Goal: Task Accomplishment & Management: Manage account settings

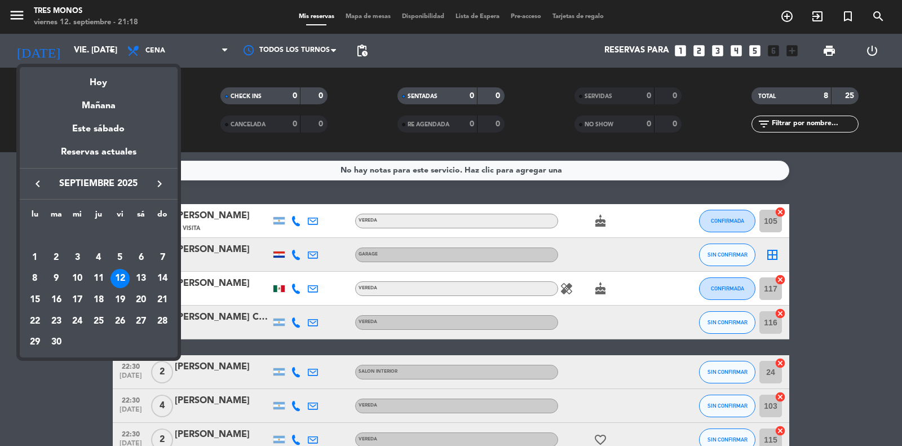
scroll to position [66, 0]
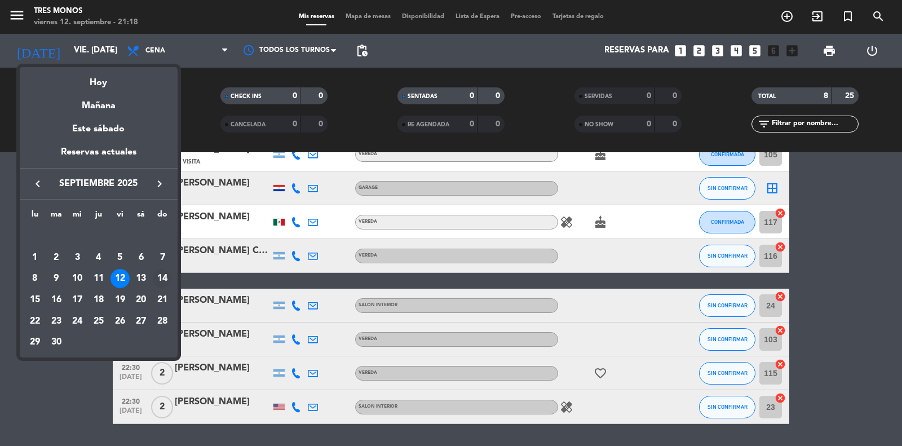
click at [152, 275] on td "14" at bounding box center [162, 278] width 21 height 21
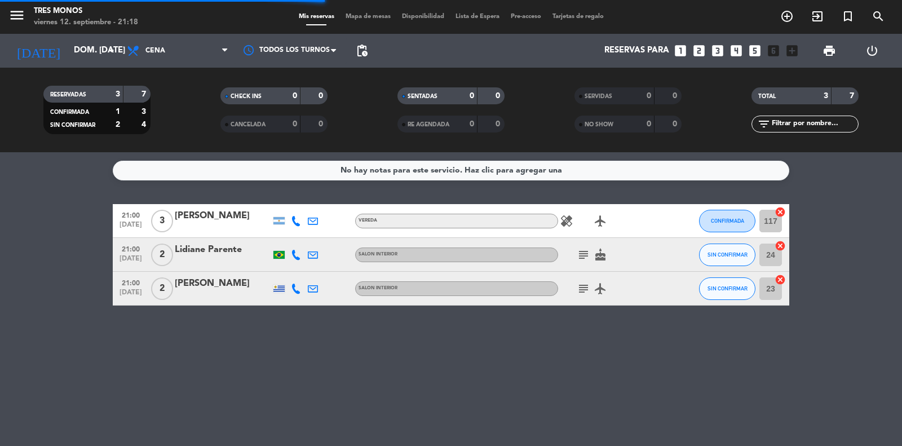
scroll to position [0, 0]
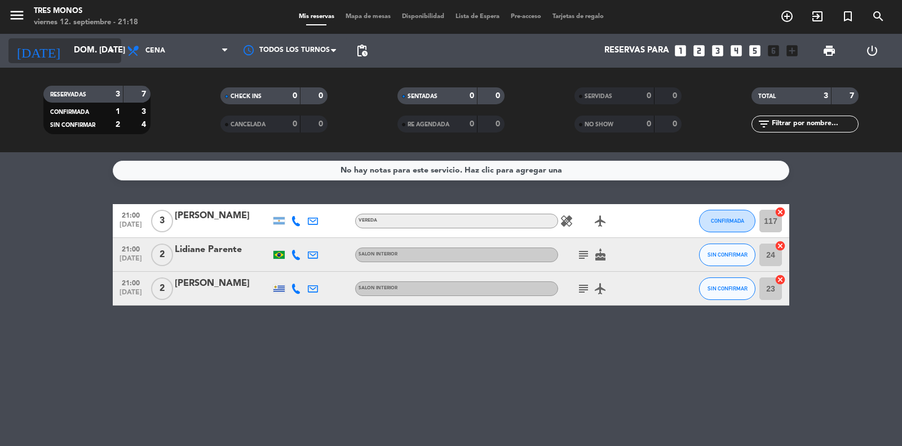
click at [83, 51] on input "dom. [DATE]" at bounding box center [122, 50] width 109 height 21
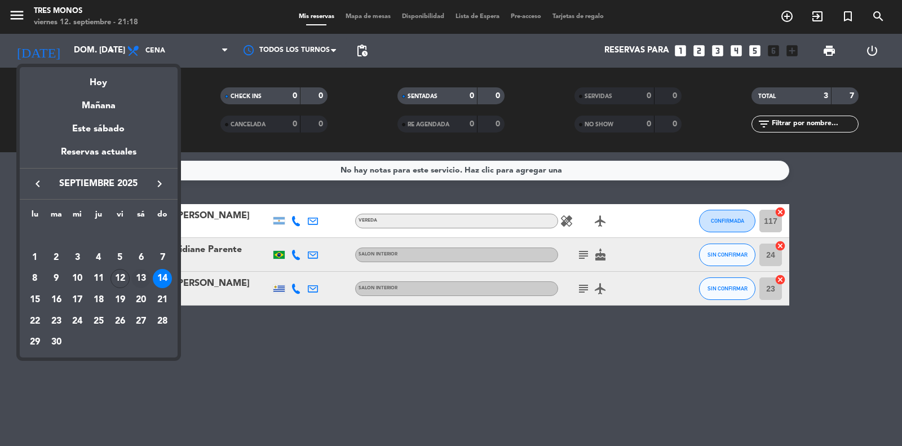
click at [144, 280] on div "13" at bounding box center [140, 278] width 19 height 19
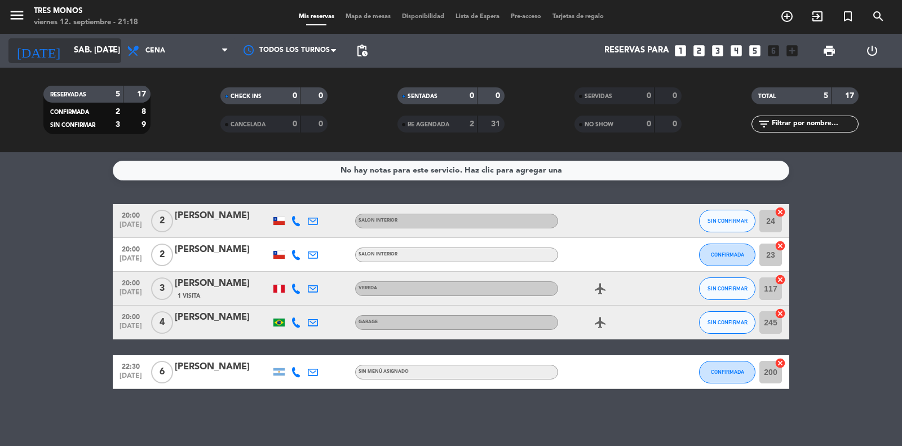
click at [79, 51] on input "sáb. [DATE]" at bounding box center [122, 50] width 109 height 21
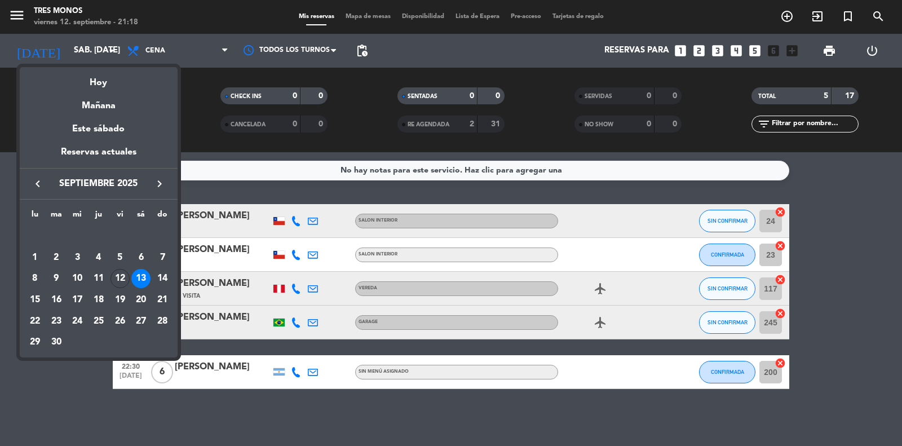
click at [854, 318] on div at bounding box center [451, 223] width 902 height 446
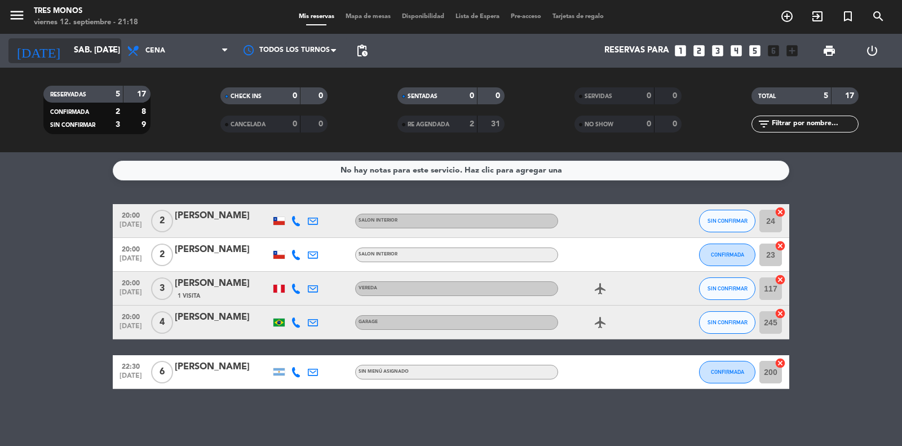
click at [83, 49] on input "sáb. [DATE]" at bounding box center [122, 50] width 109 height 21
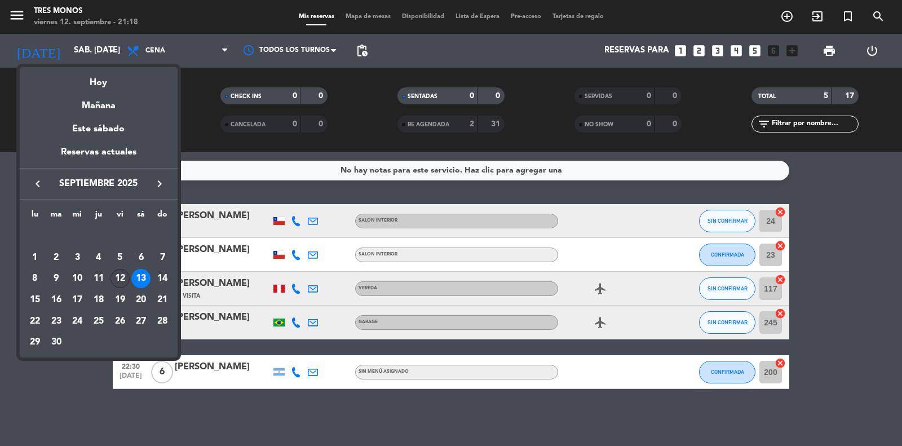
click at [123, 281] on div "12" at bounding box center [119, 278] width 19 height 19
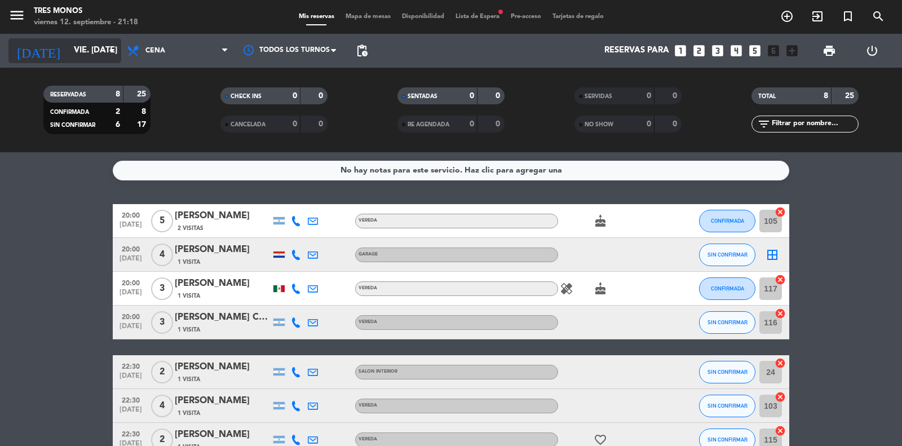
click at [89, 51] on input "vie. [DATE]" at bounding box center [122, 50] width 109 height 21
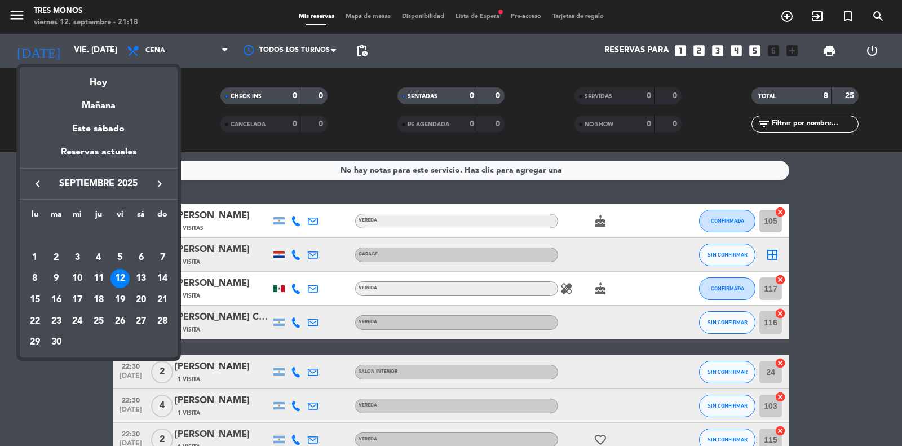
click at [144, 300] on div "20" at bounding box center [140, 299] width 19 height 19
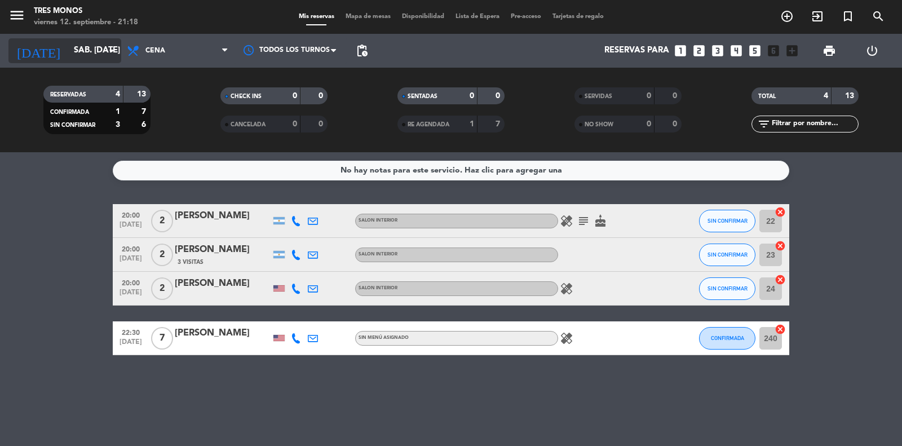
click at [88, 57] on input "sáb. [DATE]" at bounding box center [122, 50] width 109 height 21
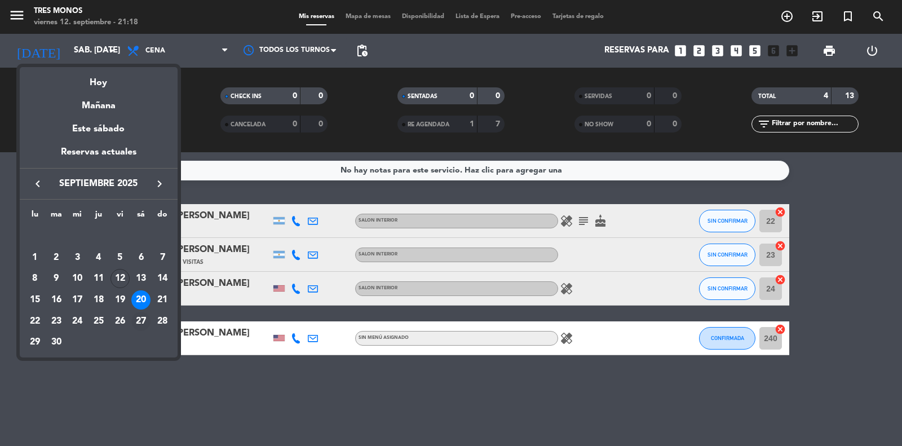
click at [137, 314] on div "27" at bounding box center [140, 321] width 19 height 19
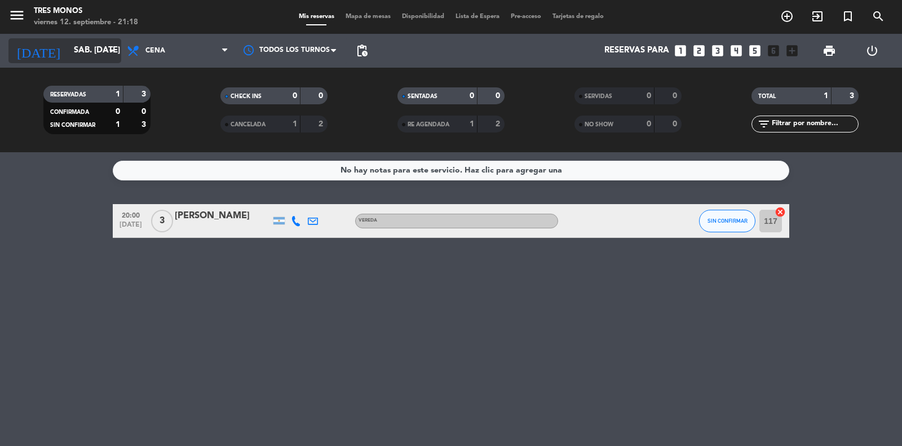
click at [88, 51] on input "sáb. [DATE]" at bounding box center [122, 50] width 109 height 21
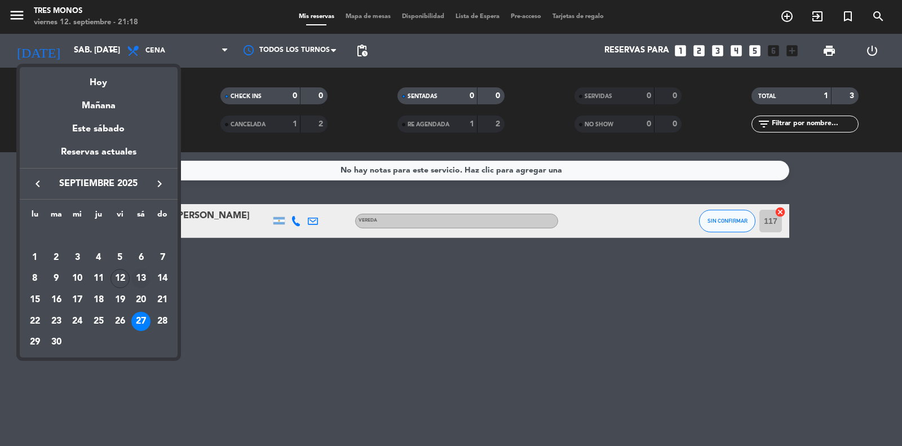
click at [141, 274] on div "13" at bounding box center [140, 278] width 19 height 19
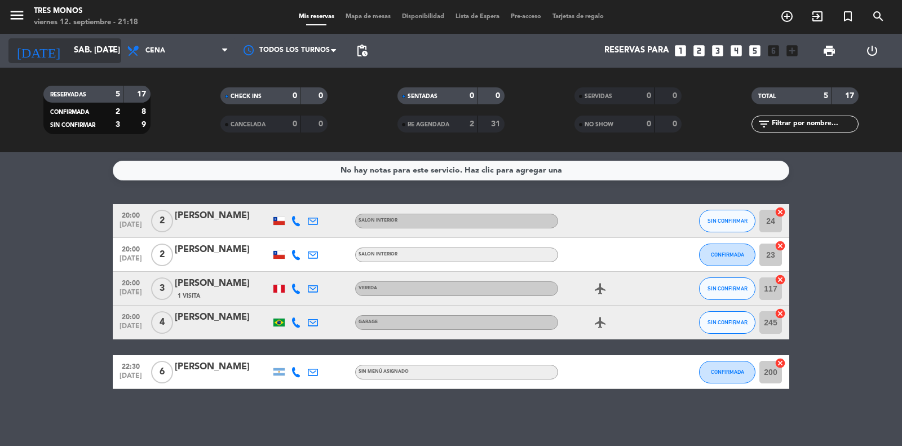
click at [94, 54] on input "sáb. [DATE]" at bounding box center [122, 50] width 109 height 21
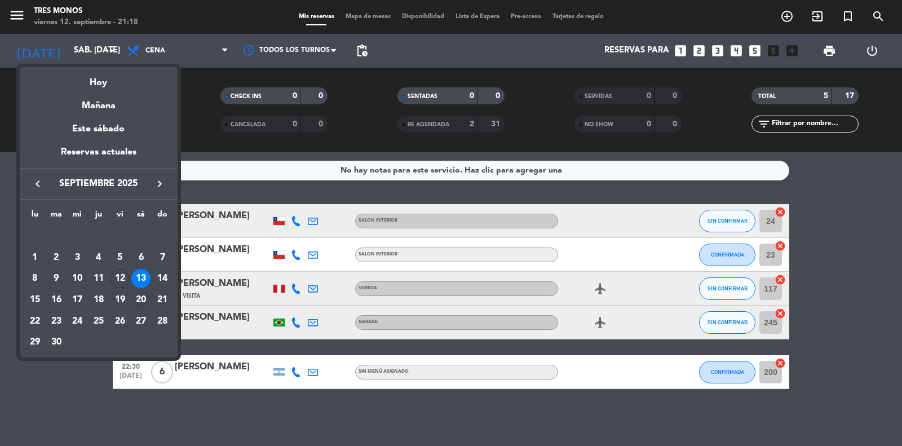
click at [143, 301] on div "20" at bounding box center [140, 299] width 19 height 19
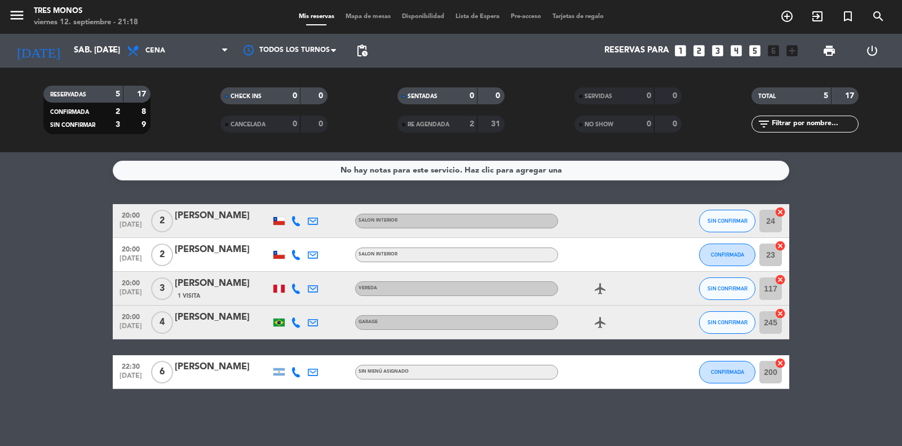
type input "sáb. [DATE]"
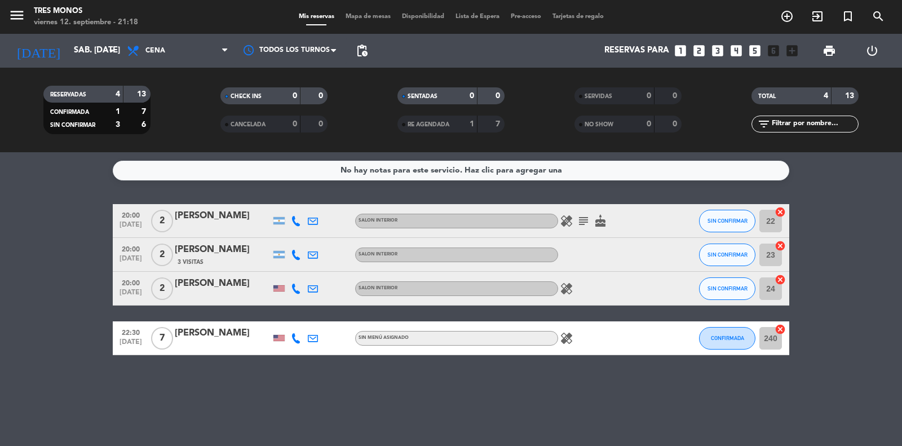
click at [471, 19] on span "Lista de Espera" at bounding box center [477, 17] width 55 height 6
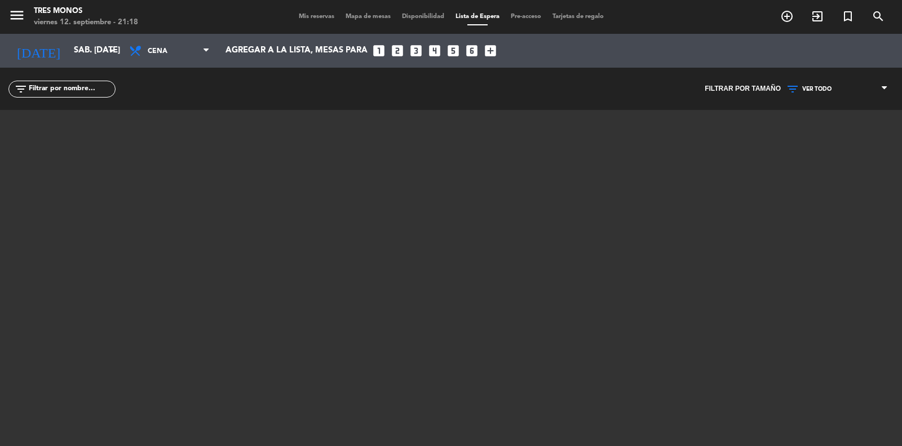
click at [303, 19] on span "Mis reservas" at bounding box center [316, 17] width 47 height 6
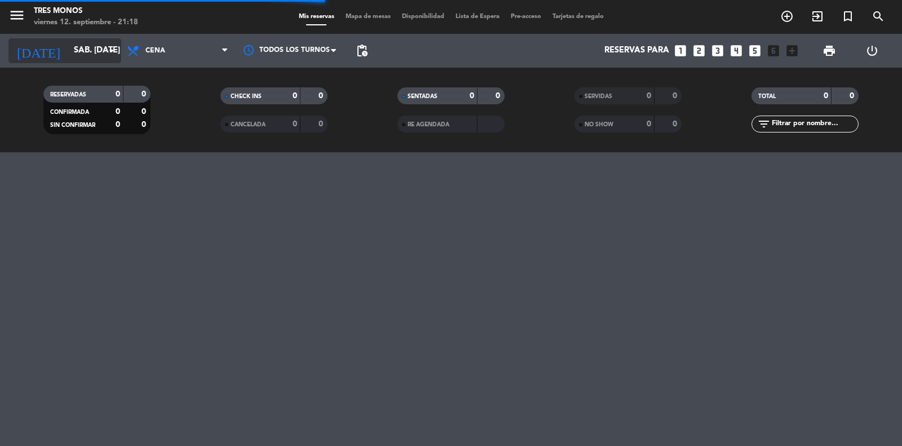
click at [92, 54] on input "sáb. [DATE]" at bounding box center [122, 50] width 109 height 21
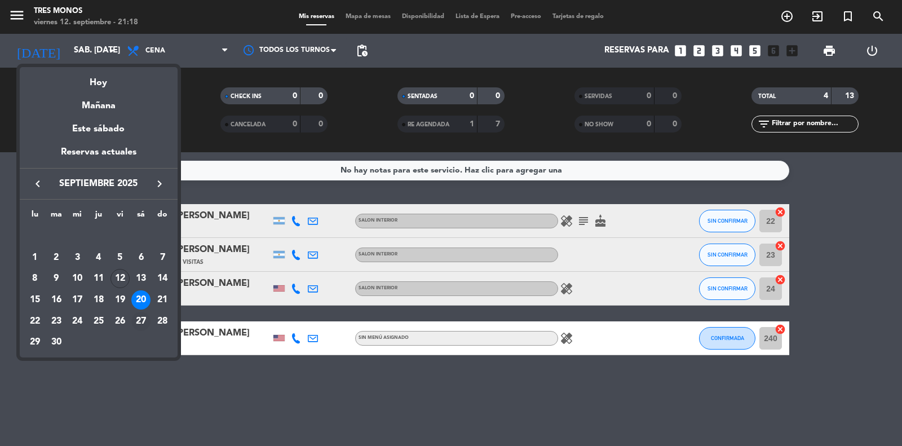
click at [139, 322] on div "27" at bounding box center [140, 321] width 19 height 19
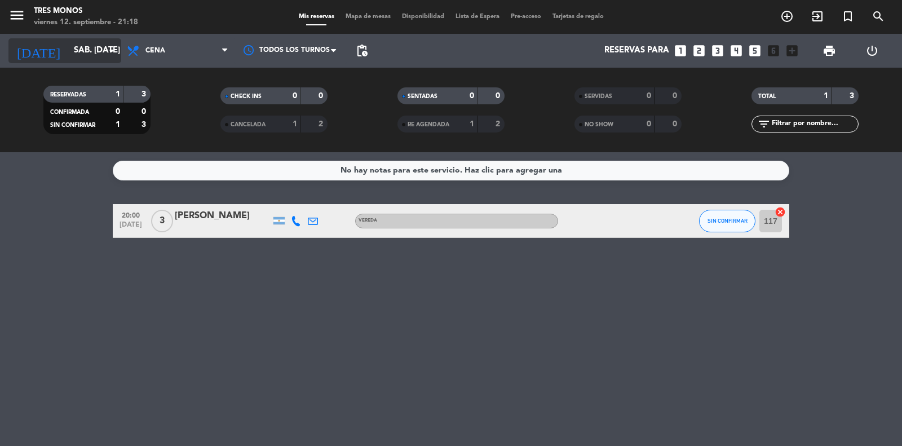
click at [83, 55] on input "sáb. [DATE]" at bounding box center [122, 50] width 109 height 21
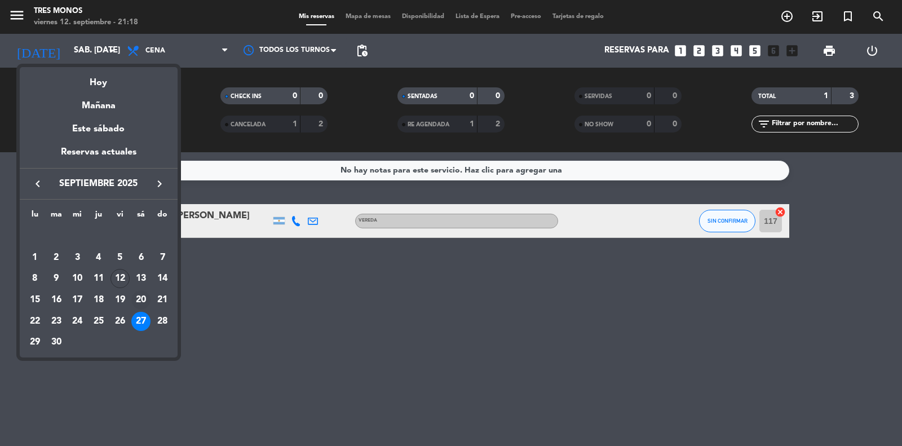
click at [142, 297] on div "20" at bounding box center [140, 299] width 19 height 19
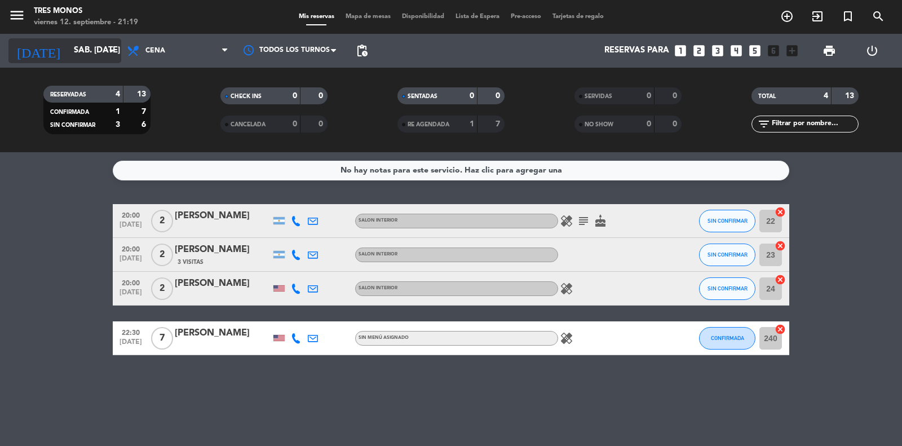
click at [75, 51] on input "sáb. [DATE]" at bounding box center [122, 50] width 109 height 21
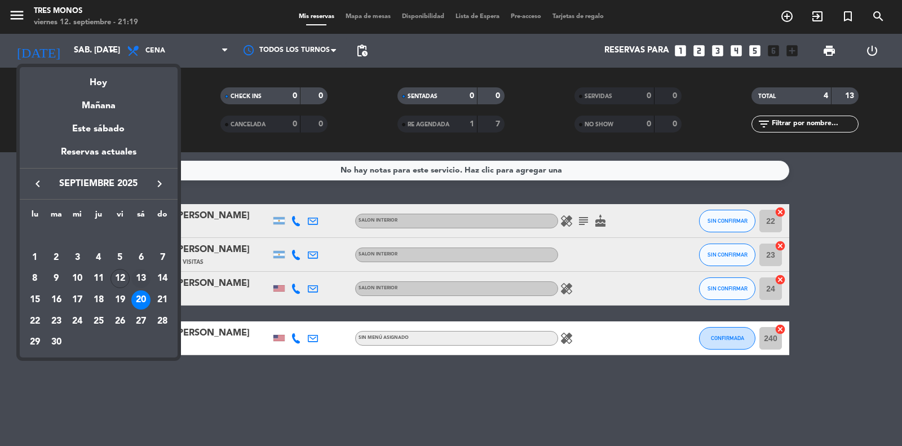
click at [141, 278] on div "13" at bounding box center [140, 278] width 19 height 19
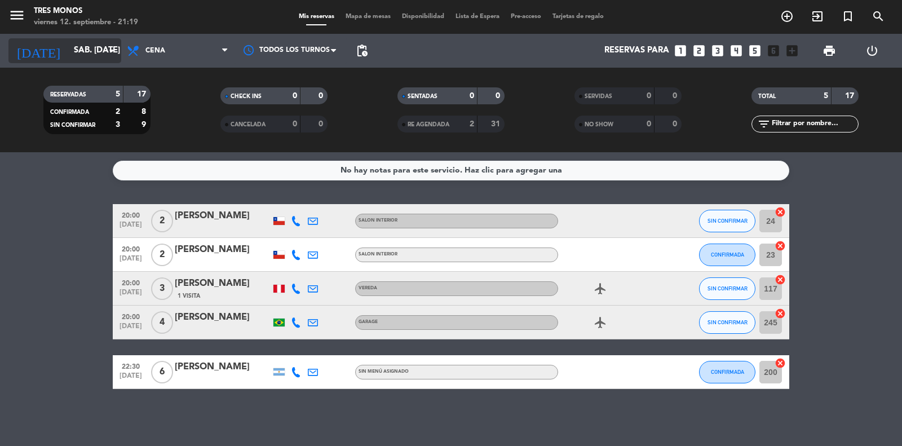
click at [87, 51] on input "sáb. [DATE]" at bounding box center [122, 50] width 109 height 21
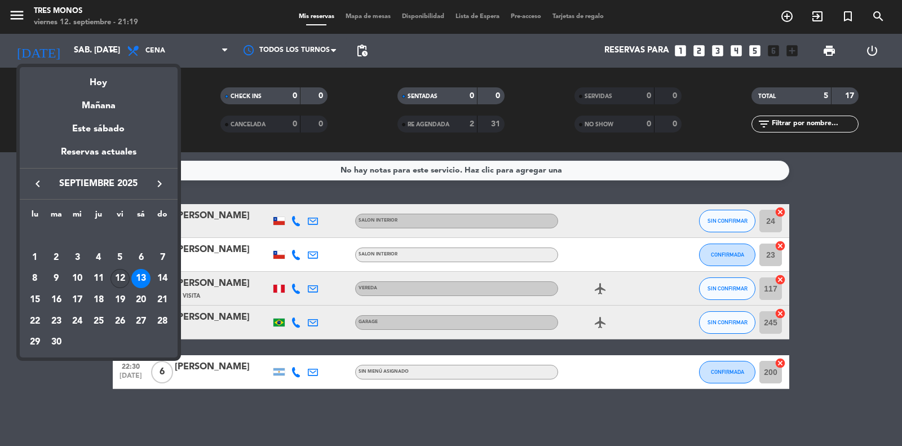
click at [122, 280] on div "12" at bounding box center [119, 278] width 19 height 19
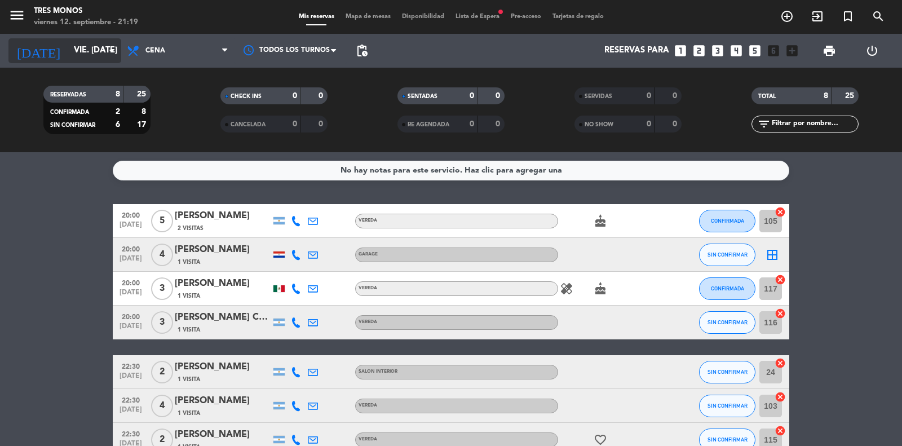
click at [101, 47] on input "vie. [DATE]" at bounding box center [122, 50] width 109 height 21
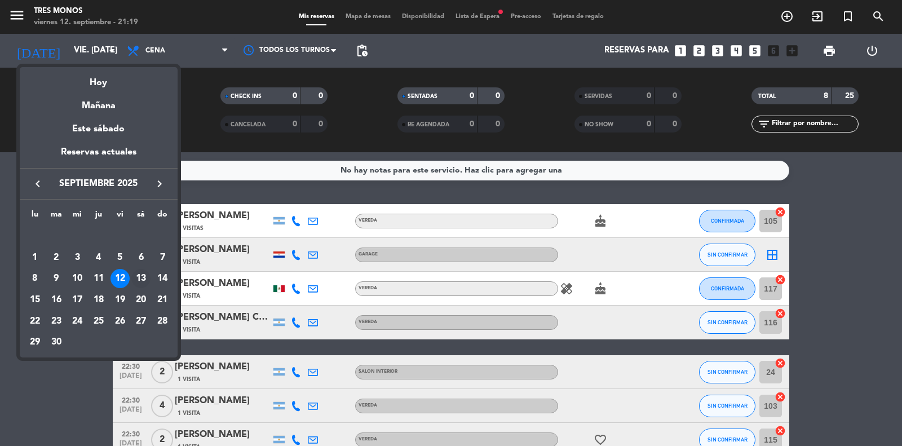
click at [144, 279] on div "13" at bounding box center [140, 278] width 19 height 19
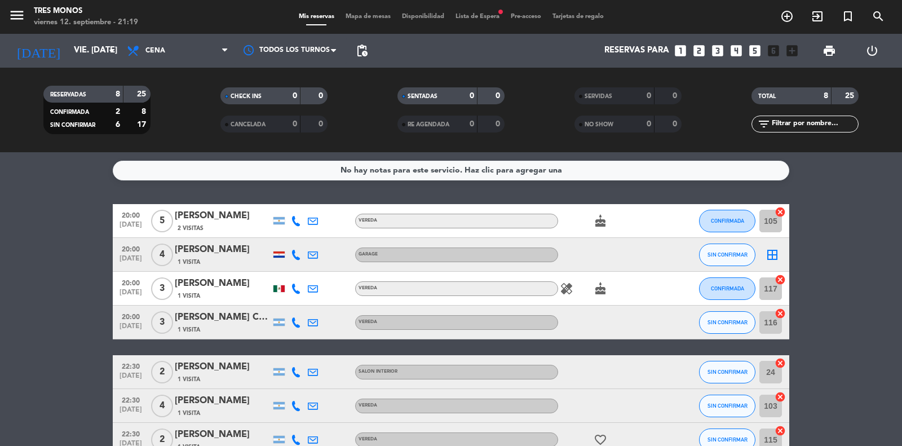
type input "sáb. [DATE]"
